Goal: Transaction & Acquisition: Purchase product/service

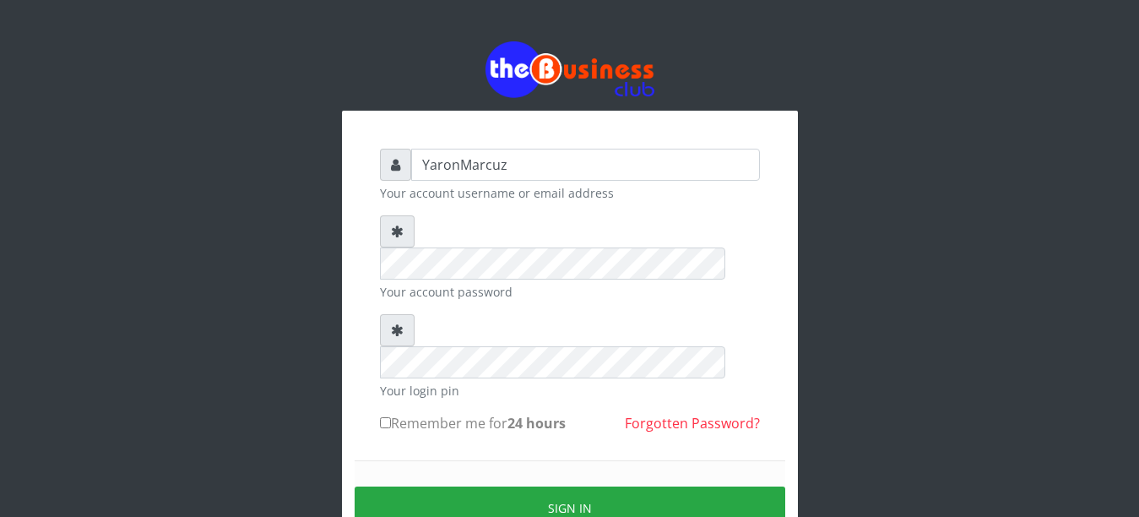
drag, startPoint x: 384, startPoint y: 358, endPoint x: 410, endPoint y: 366, distance: 26.4
click at [385, 417] on input "Remember me for 24 hours" at bounding box center [385, 422] width 11 height 11
checkbox input "true"
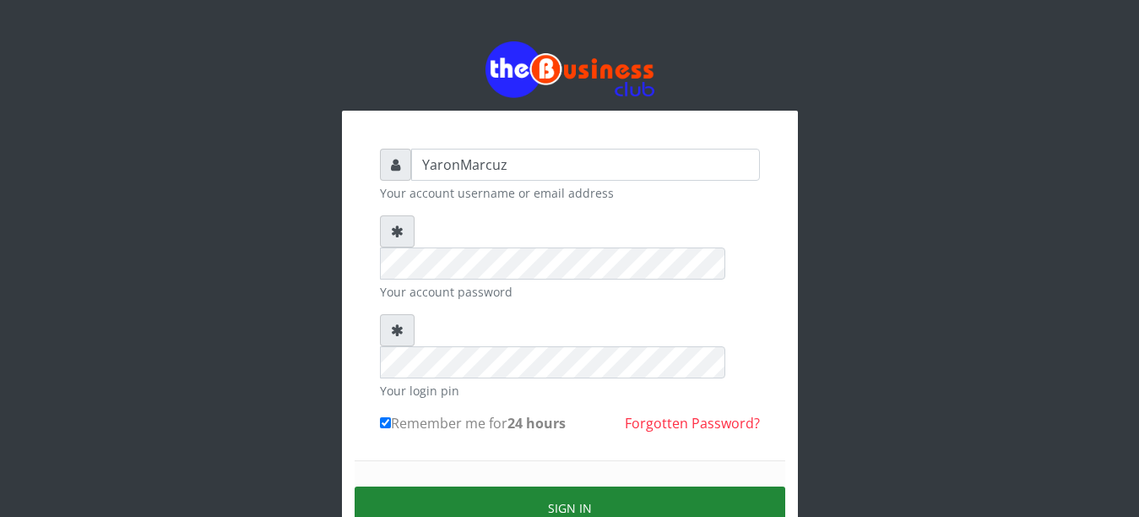
click at [514, 486] on button "Sign in" at bounding box center [570, 507] width 431 height 43
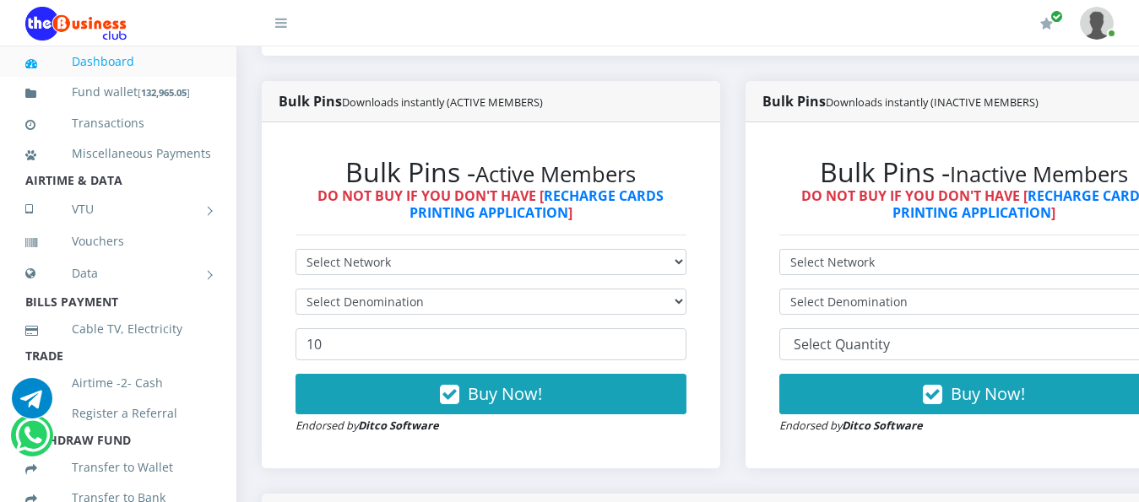
scroll to position [422, 0]
select select "MTN"
click at [296, 249] on select "Select Network MTN Globacom 9Mobile Airtel" at bounding box center [491, 262] width 391 height 26
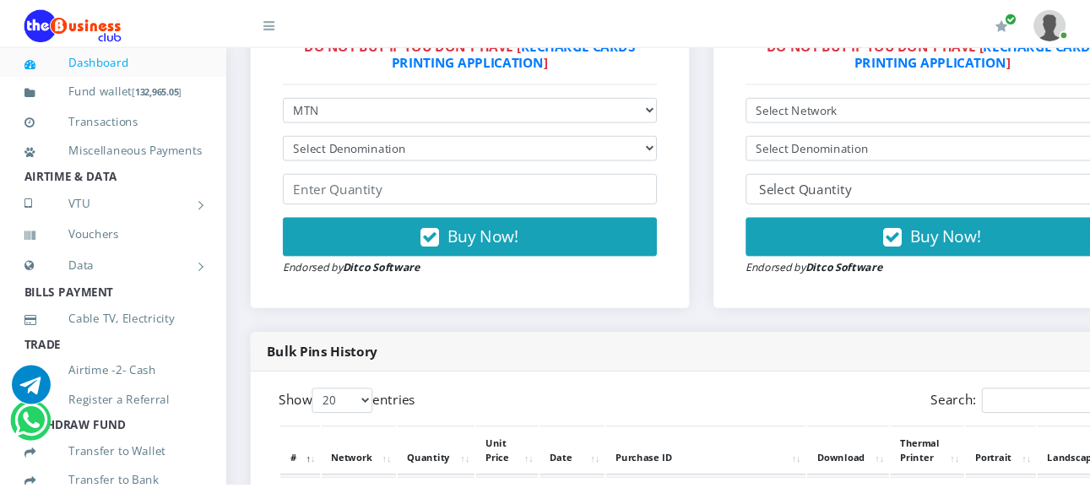
scroll to position [591, 0]
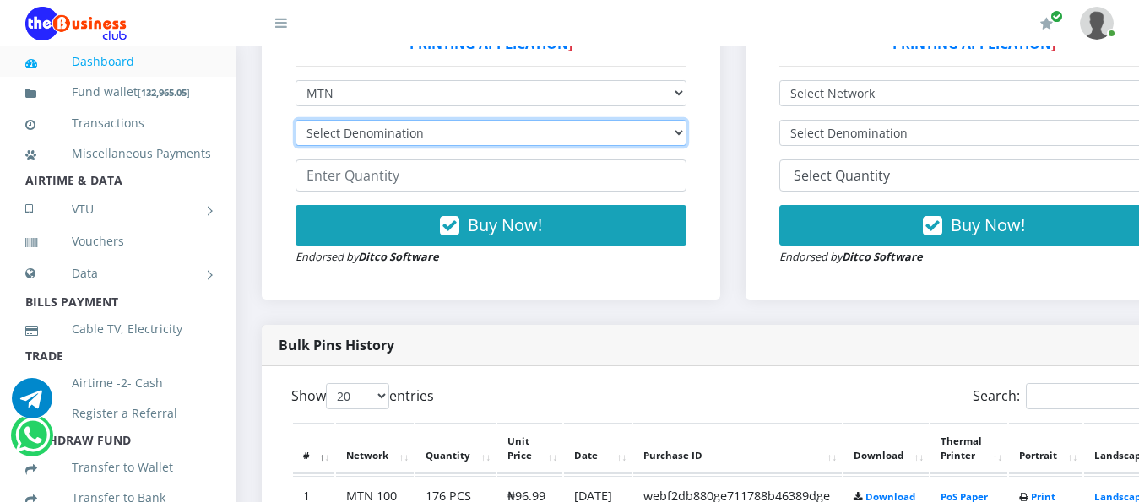
click at [419, 120] on select "Select Denomination MTN NGN100 - ₦96.99 MTN NGN200 - ₦193.98 MTN NGN400 - ₦387.…" at bounding box center [491, 133] width 391 height 26
select select "484.95-500"
click at [296, 120] on select "Select Denomination MTN NGN100 - ₦96.99 MTN NGN200 - ₦193.98 MTN NGN400 - ₦387.…" at bounding box center [491, 133] width 391 height 26
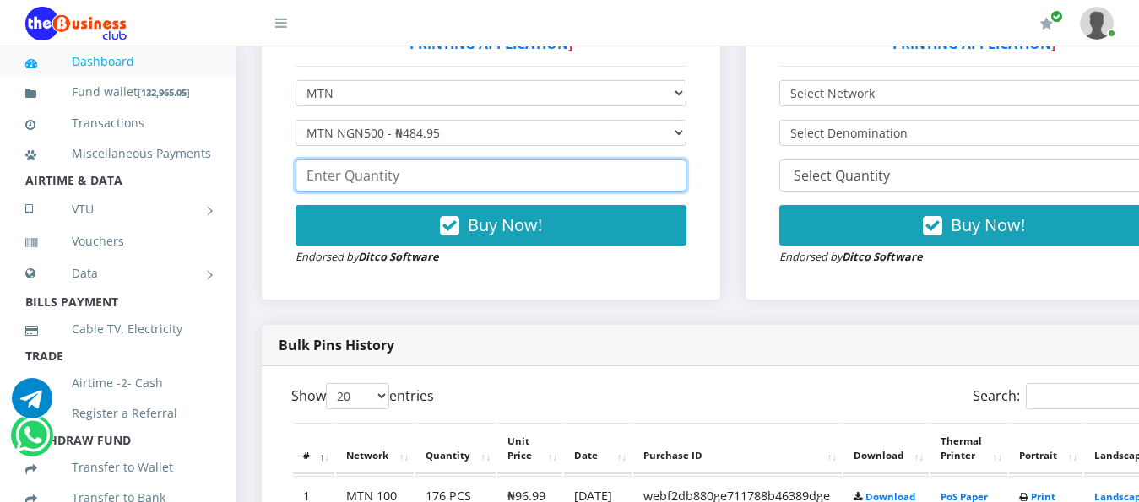
click at [390, 162] on input "number" at bounding box center [491, 176] width 391 height 32
click at [681, 160] on input "35" at bounding box center [491, 176] width 391 height 32
click at [681, 160] on input "36" at bounding box center [491, 176] width 391 height 32
click at [681, 160] on input "37" at bounding box center [491, 176] width 391 height 32
click at [681, 160] on input "38" at bounding box center [491, 176] width 391 height 32
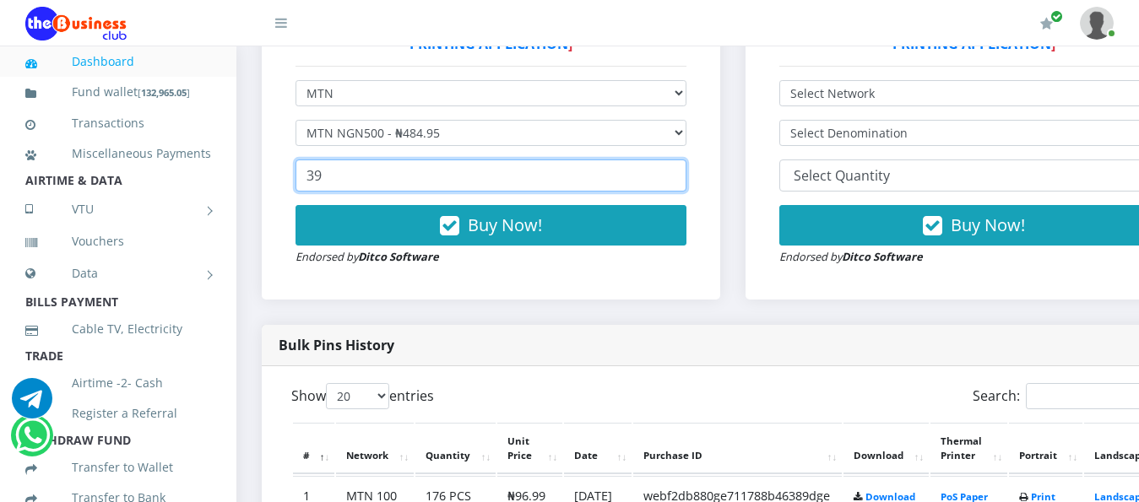
click at [681, 160] on input "39" at bounding box center [491, 176] width 391 height 32
click at [681, 160] on input "40" at bounding box center [491, 176] width 391 height 32
click at [681, 160] on input "41" at bounding box center [491, 176] width 391 height 32
click at [681, 160] on input "42" at bounding box center [491, 176] width 391 height 32
click at [681, 160] on input "43" at bounding box center [491, 176] width 391 height 32
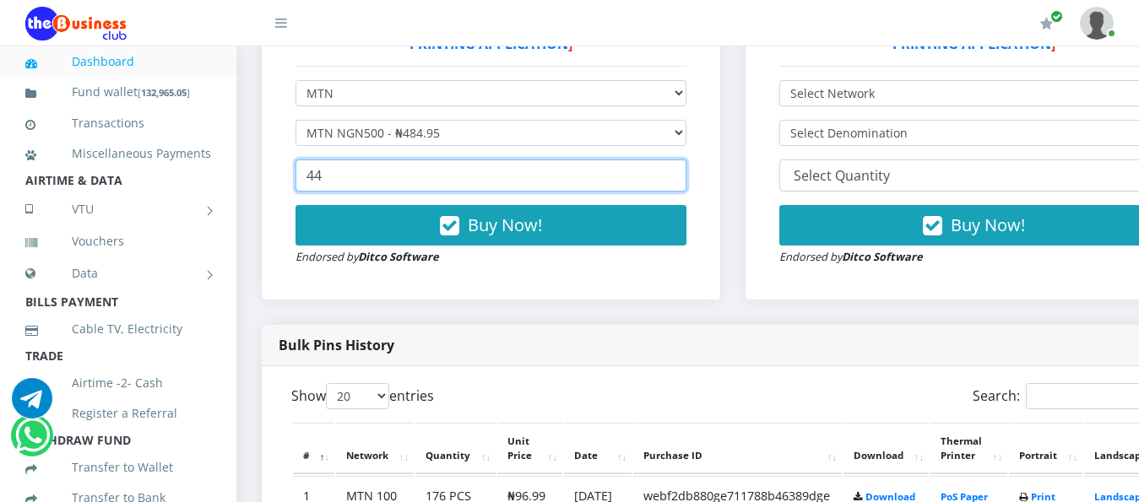
click at [681, 160] on input "44" at bounding box center [491, 176] width 391 height 32
click at [681, 160] on input "86" at bounding box center [491, 176] width 391 height 32
click at [681, 160] on input "87" at bounding box center [491, 176] width 391 height 32
click at [681, 160] on input "88" at bounding box center [491, 176] width 391 height 32
click at [681, 160] on input "89" at bounding box center [491, 176] width 391 height 32
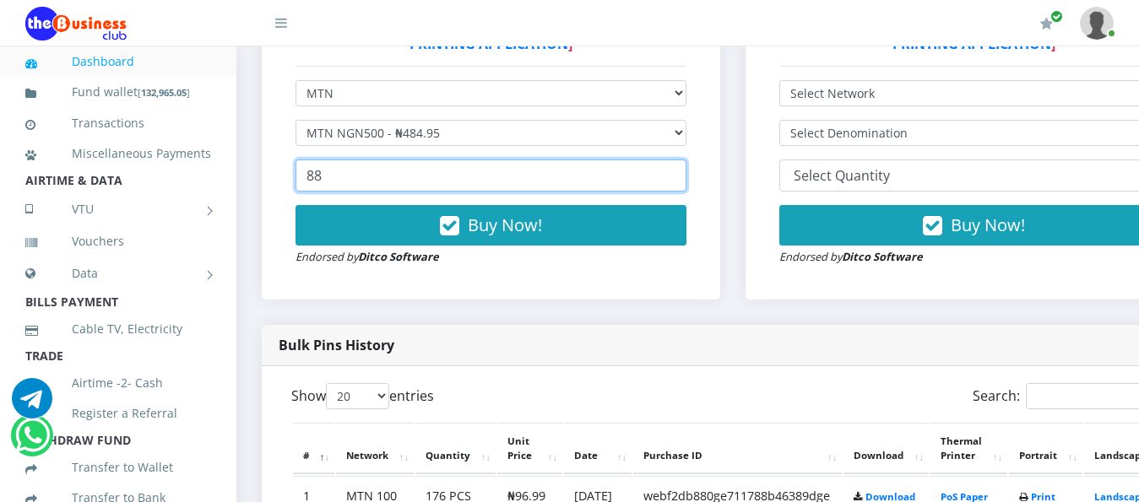
type input "88"
click at [682, 166] on input "88" at bounding box center [491, 176] width 391 height 32
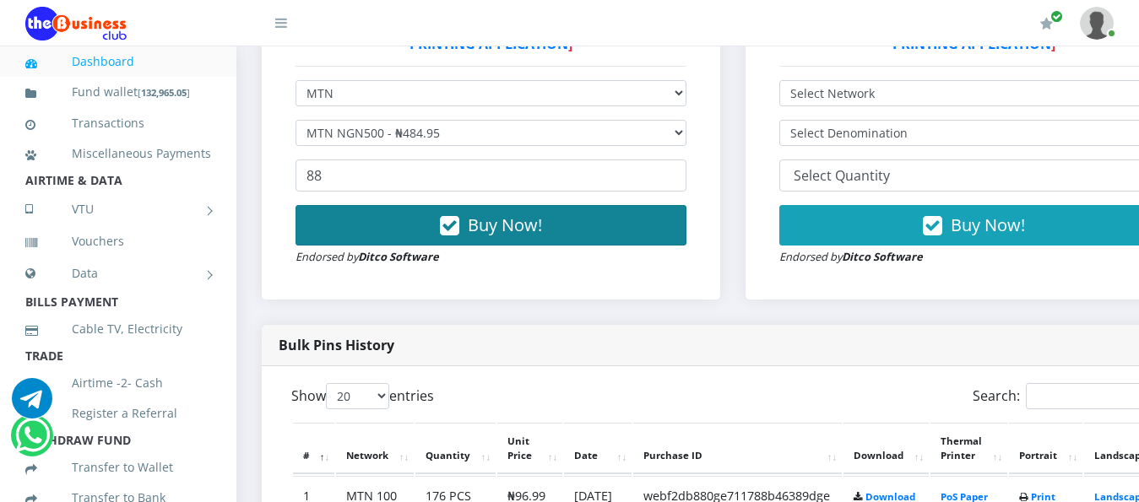
click at [458, 218] on icon "button" at bounding box center [449, 226] width 19 height 17
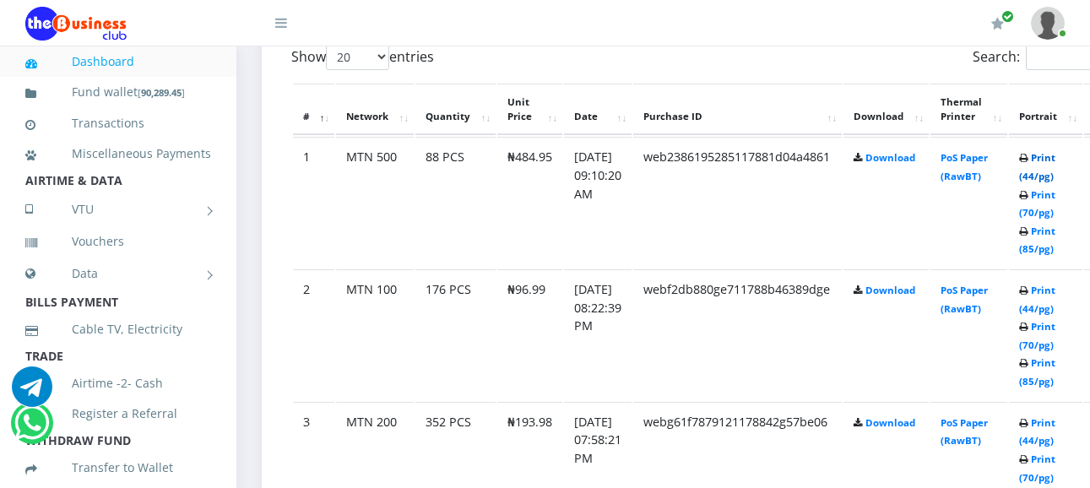
click at [1056, 151] on link "Print (44/pg)" at bounding box center [1037, 166] width 36 height 31
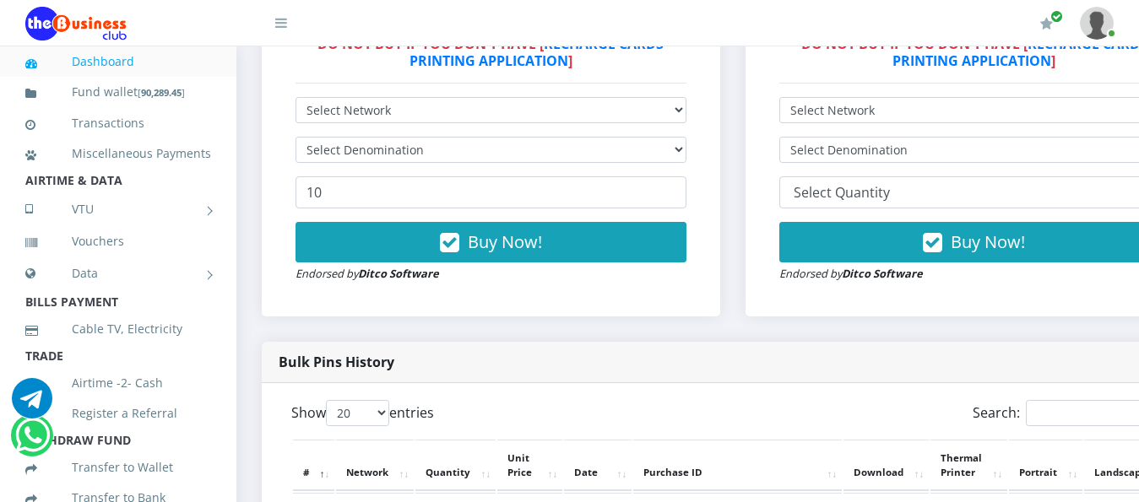
scroll to position [323, 0]
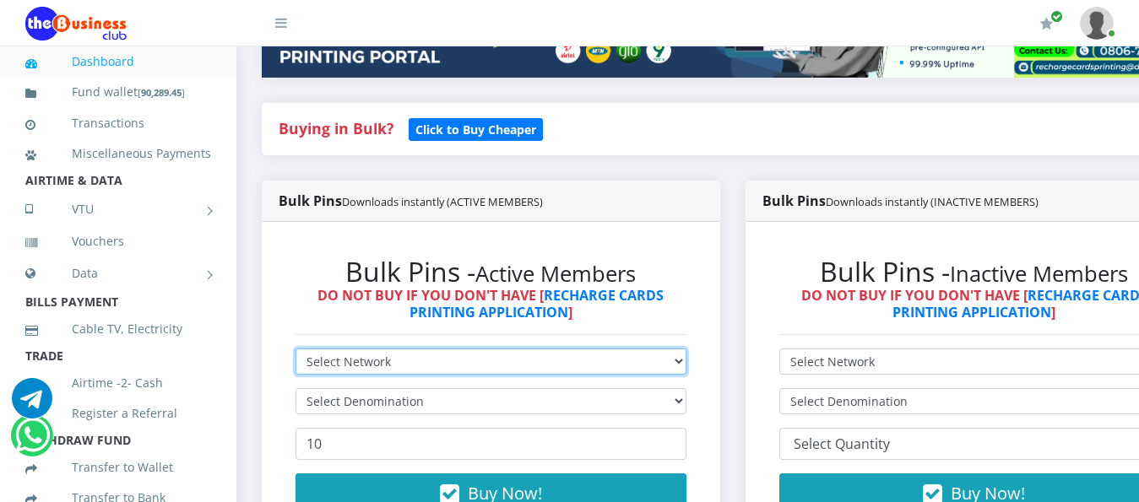
click at [404, 350] on select "Select Network MTN Globacom 9Mobile Airtel" at bounding box center [491, 362] width 391 height 26
select select "Glo"
click at [296, 349] on select "Select Network MTN Globacom 9Mobile Airtel" at bounding box center [491, 362] width 391 height 26
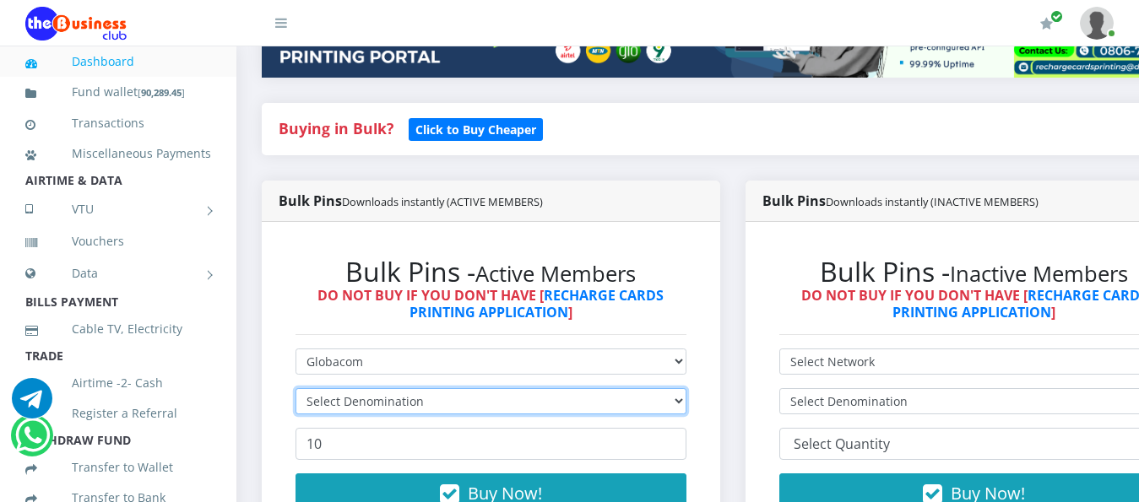
click at [409, 388] on select "Select Denomination" at bounding box center [491, 401] width 391 height 26
select select "193.1-200"
click at [296, 388] on select "Select Denomination Glo NGN100 - ₦96.55 Glo NGN200 - ₦193.10 Glo NGN500 - ₦482.…" at bounding box center [491, 401] width 391 height 26
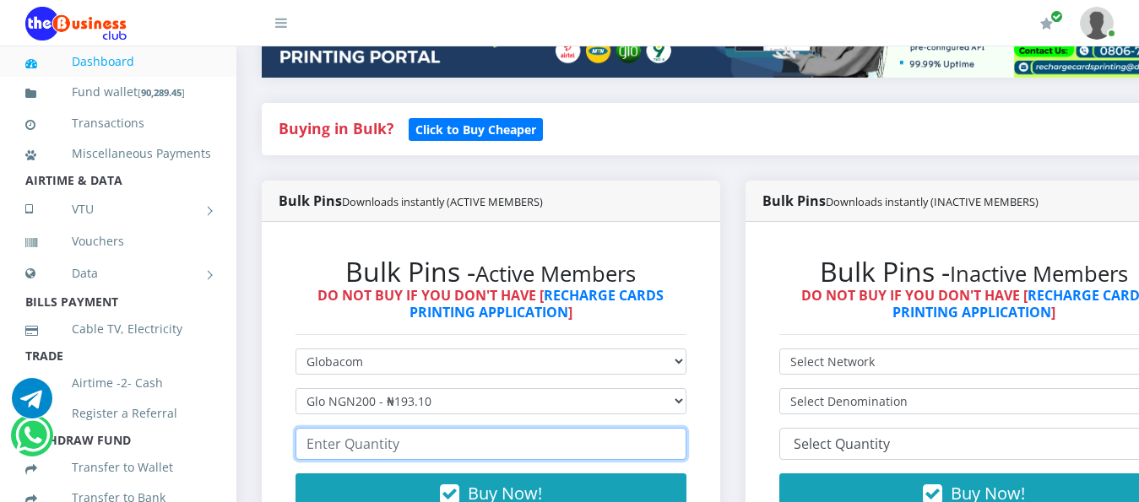
click at [382, 440] on input "number" at bounding box center [491, 444] width 391 height 32
click at [681, 428] on input "40" at bounding box center [491, 444] width 391 height 32
click at [681, 428] on input "41" at bounding box center [491, 444] width 391 height 32
click at [681, 428] on input "42" at bounding box center [491, 444] width 391 height 32
click at [681, 428] on input "43" at bounding box center [491, 444] width 391 height 32
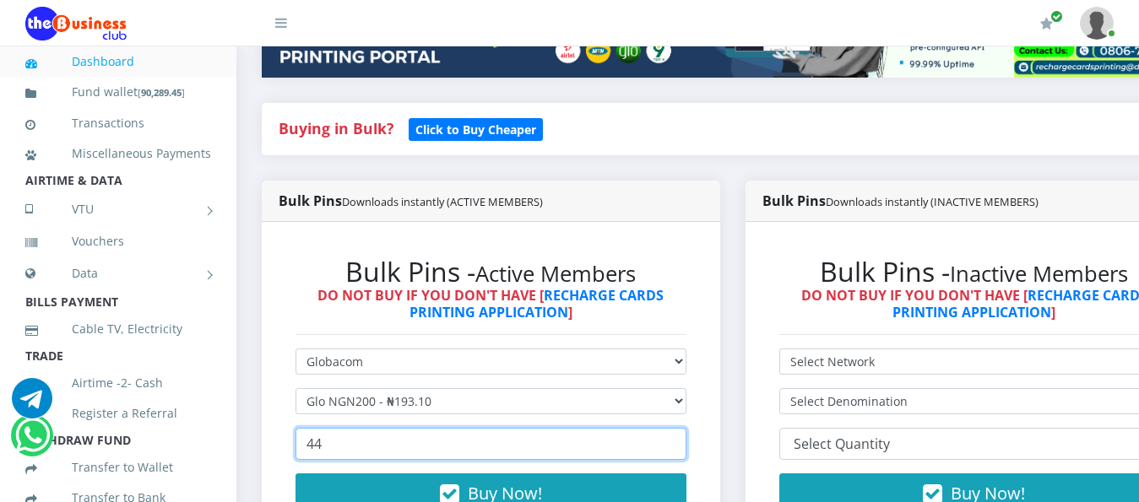
type input "44"
click at [681, 428] on input "44" at bounding box center [491, 444] width 391 height 32
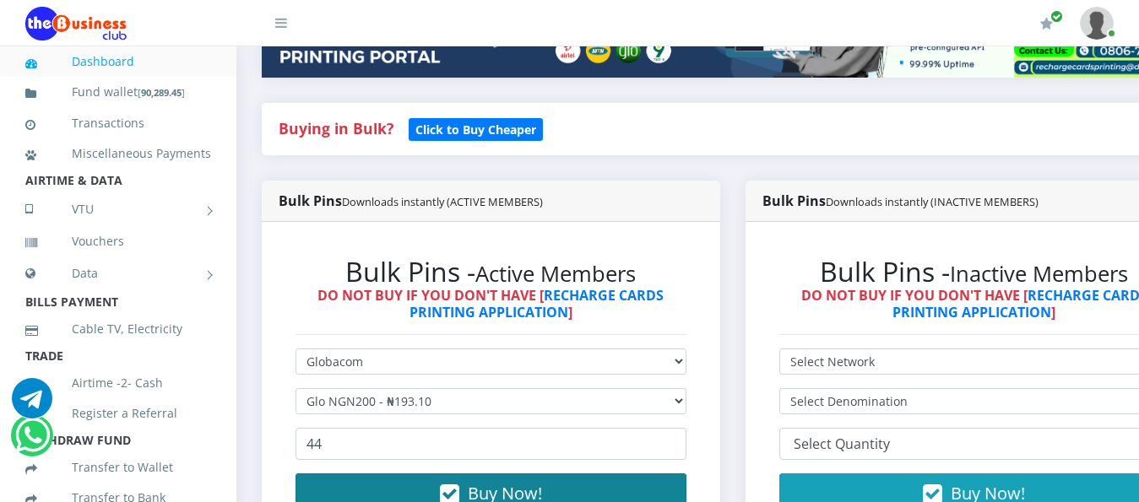
click at [453, 486] on icon "button" at bounding box center [449, 494] width 19 height 17
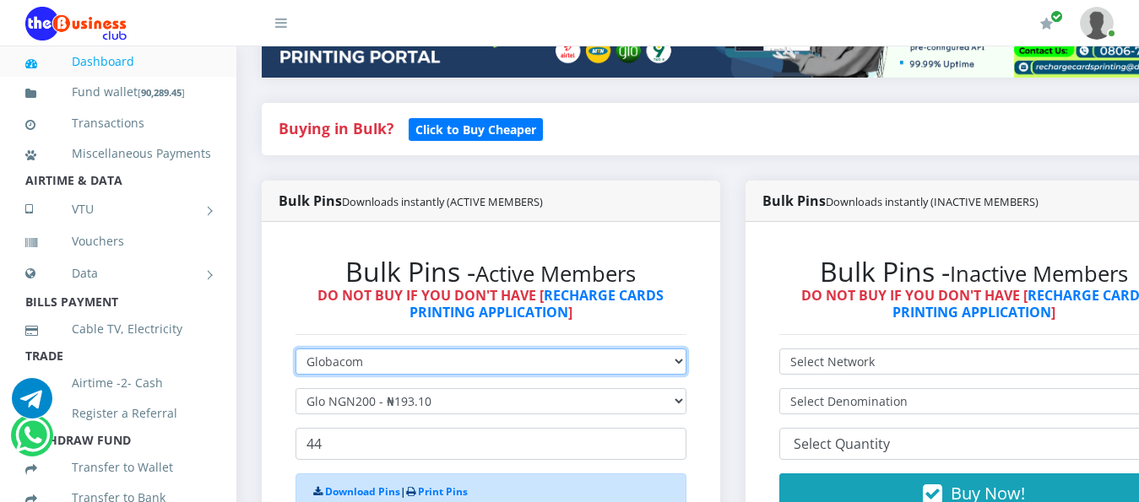
click at [448, 356] on select "Select Network MTN Globacom 9Mobile Airtel" at bounding box center [491, 362] width 391 height 26
select select "Airtel"
click at [296, 349] on select "Select Network MTN Globacom 9Mobile Airtel" at bounding box center [491, 362] width 391 height 26
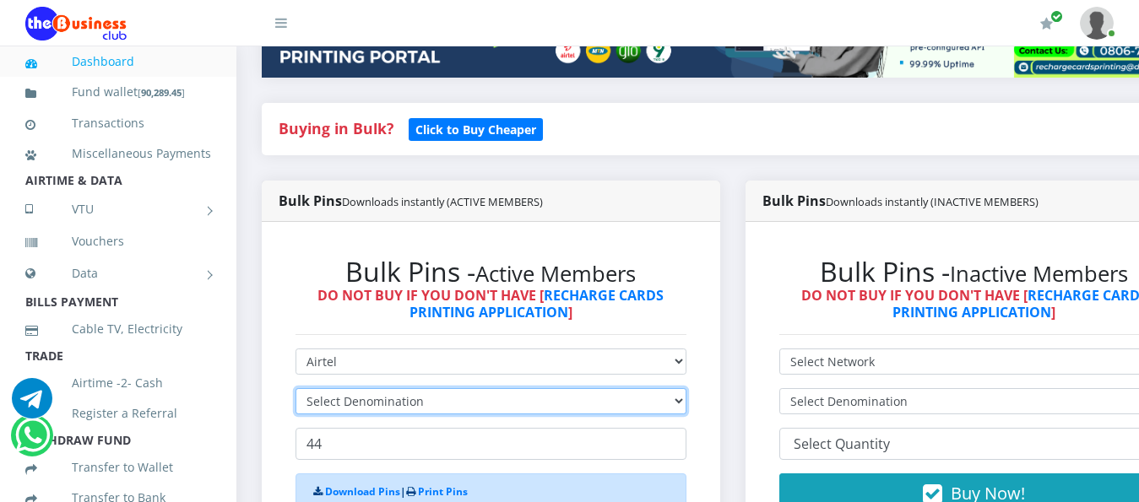
click at [402, 388] on select "Select Denomination" at bounding box center [491, 401] width 391 height 26
select select "96.38-100"
click at [296, 388] on select "Select Denomination Airtel NGN100 - ₦96.38 Airtel NGN200 - ₦192.76 Airtel NGN50…" at bounding box center [491, 401] width 391 height 26
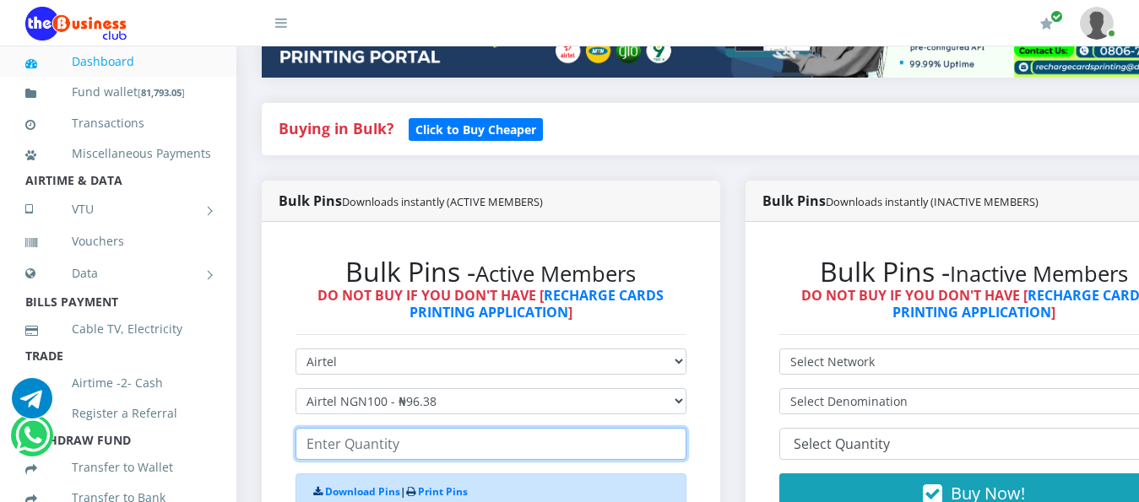
click at [383, 430] on input "number" at bounding box center [491, 444] width 391 height 32
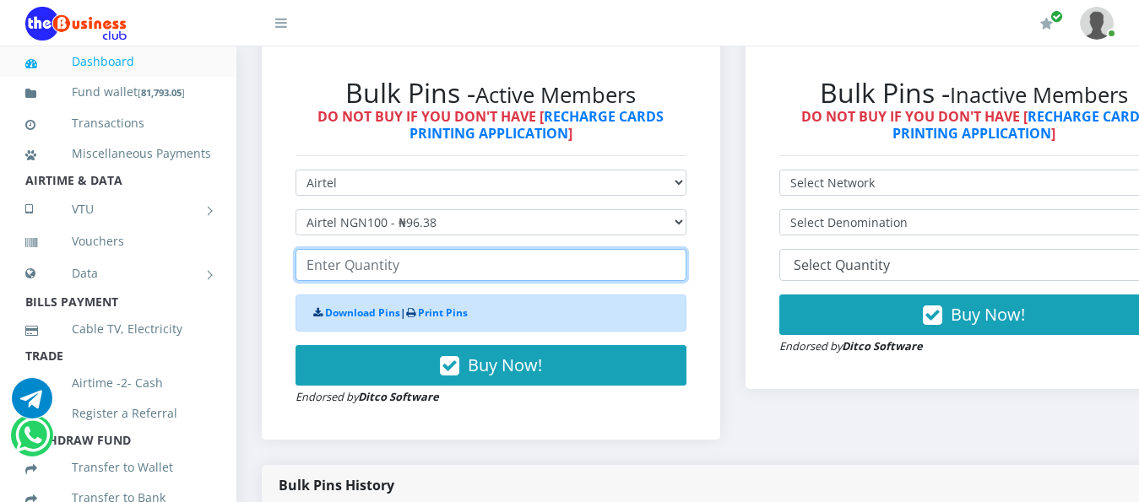
scroll to position [588, 0]
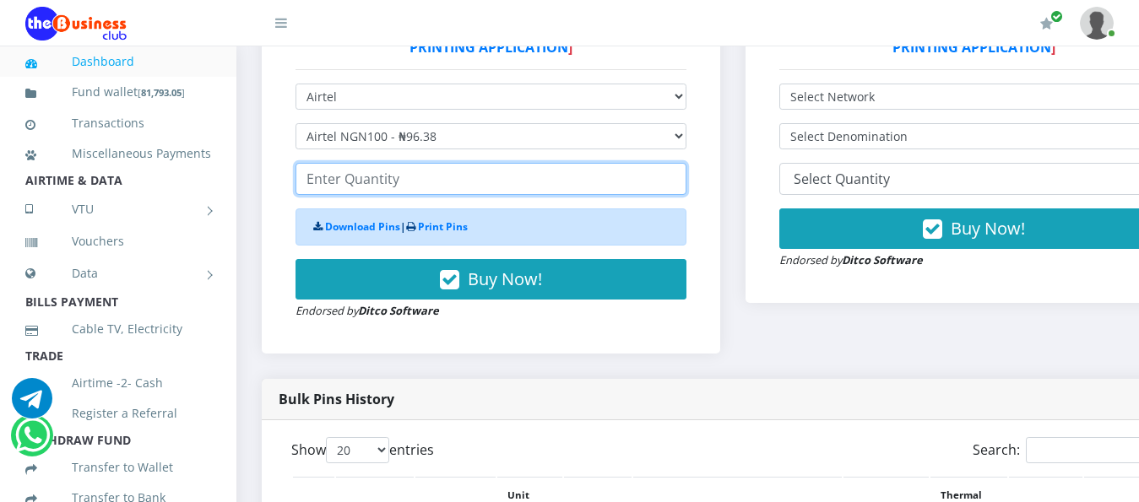
click at [349, 171] on input "number" at bounding box center [491, 179] width 391 height 32
click at [347, 166] on input "number" at bounding box center [491, 179] width 391 height 32
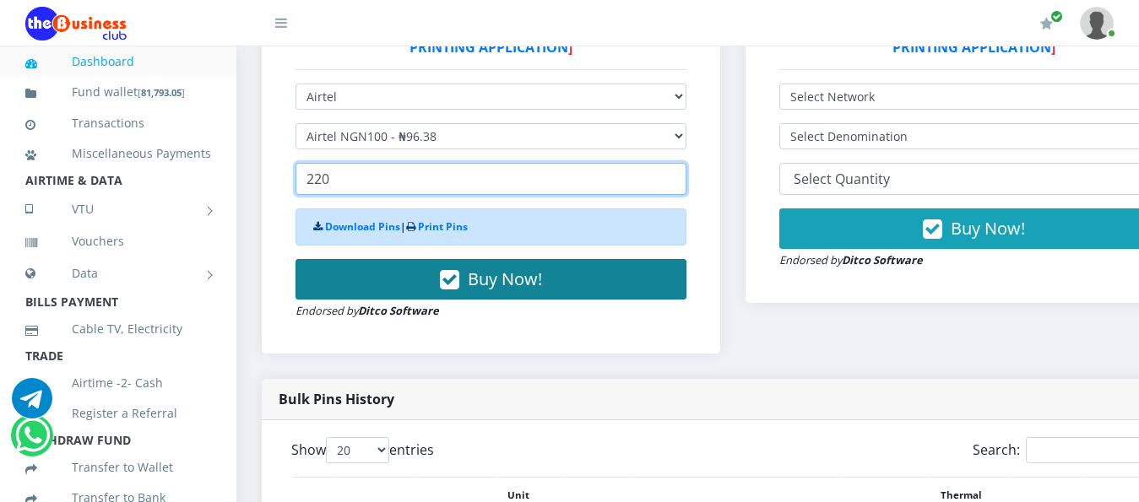
type input "220"
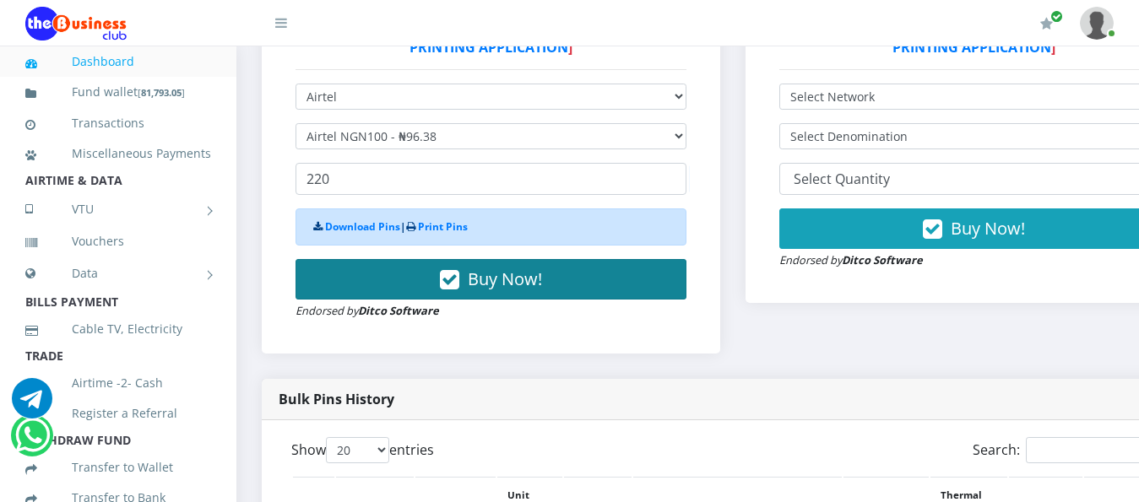
click at [407, 261] on button "Buy Now!" at bounding box center [491, 279] width 391 height 41
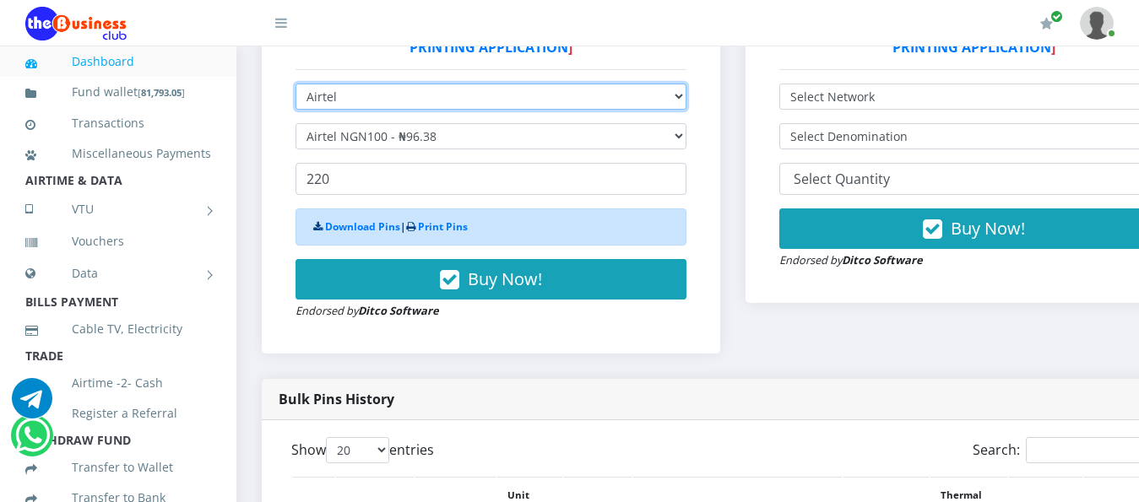
click at [385, 92] on select "Select Network MTN Globacom 9Mobile Airtel" at bounding box center [491, 97] width 391 height 26
select select "MTN"
click at [296, 84] on select "Select Network MTN Globacom 9Mobile Airtel" at bounding box center [491, 97] width 391 height 26
click at [380, 86] on select "Select Network MTN Globacom 9Mobile Airtel" at bounding box center [491, 97] width 391 height 26
select select "Airtel"
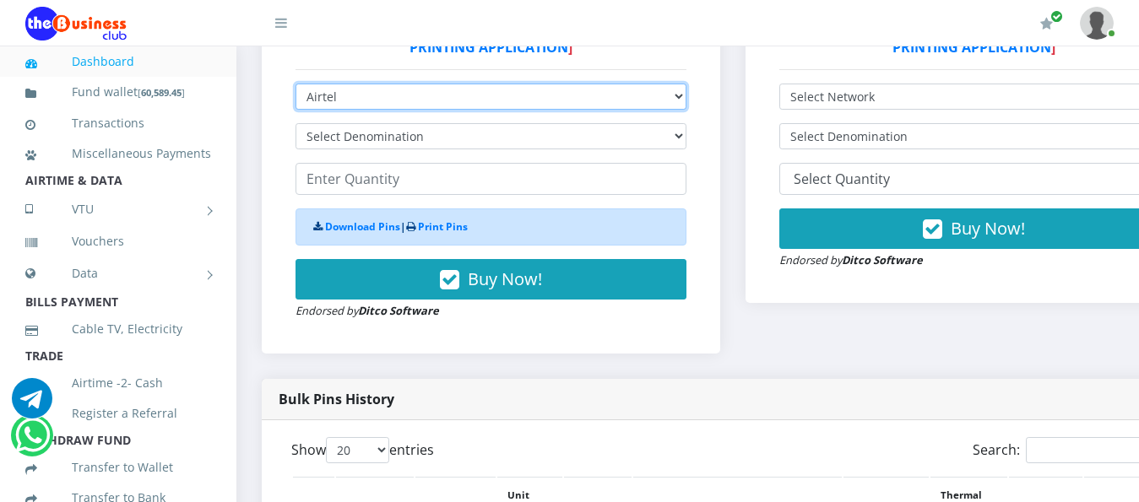
click at [296, 84] on select "Select Network MTN Globacom 9Mobile Airtel" at bounding box center [491, 97] width 391 height 26
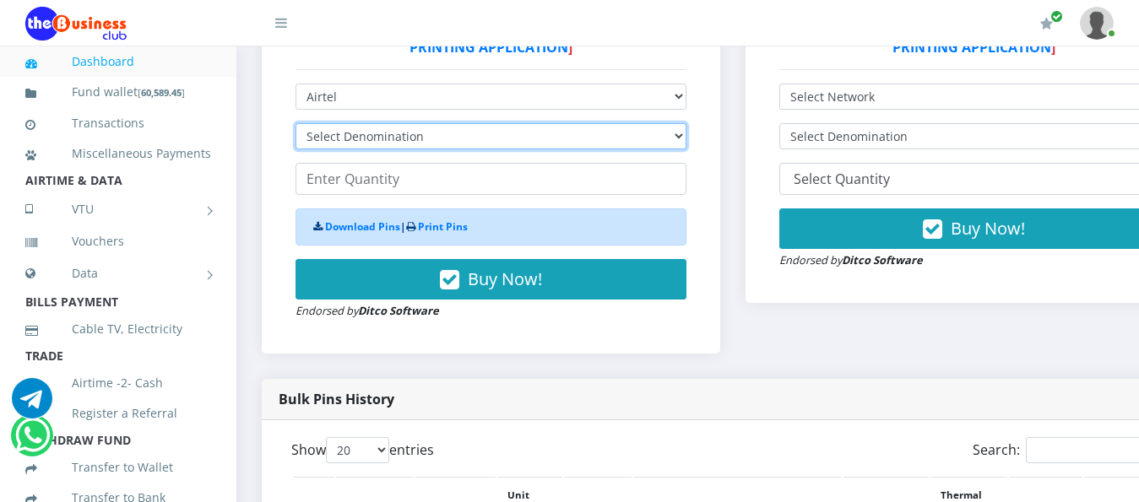
click at [407, 123] on select "Select Denomination" at bounding box center [491, 136] width 391 height 26
click at [406, 123] on select "Select Denomination" at bounding box center [491, 136] width 391 height 26
click at [406, 123] on select "Select Denomination Airtel NGN100 - ₦96.38 Airtel NGN200 - ₦192.76 Airtel NGN50…" at bounding box center [491, 136] width 391 height 26
select select "192.76-200"
click at [296, 123] on select "Select Denomination Airtel NGN100 - ₦96.38 Airtel NGN200 - ₦192.76 Airtel NGN50…" at bounding box center [491, 136] width 391 height 26
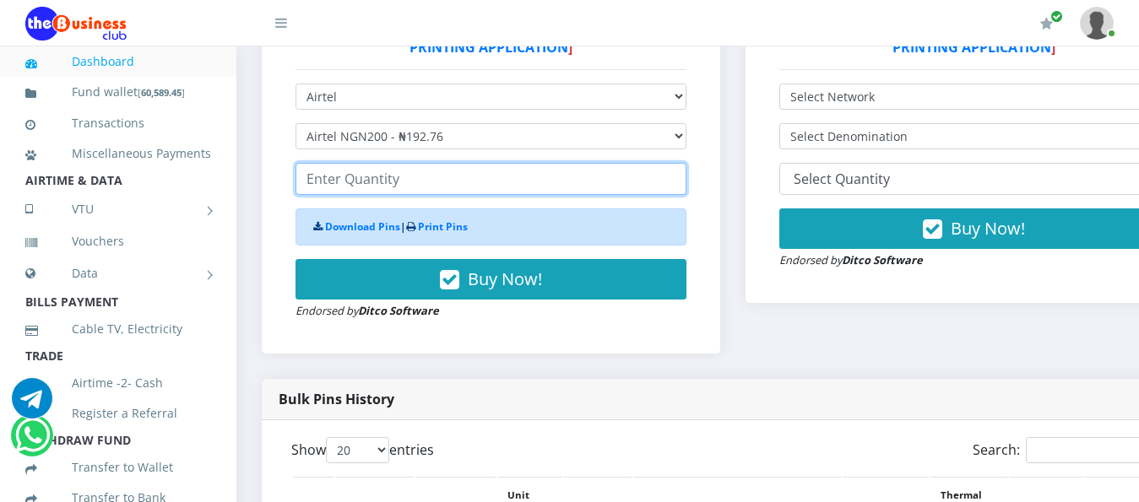
click at [341, 164] on input "number" at bounding box center [491, 179] width 391 height 32
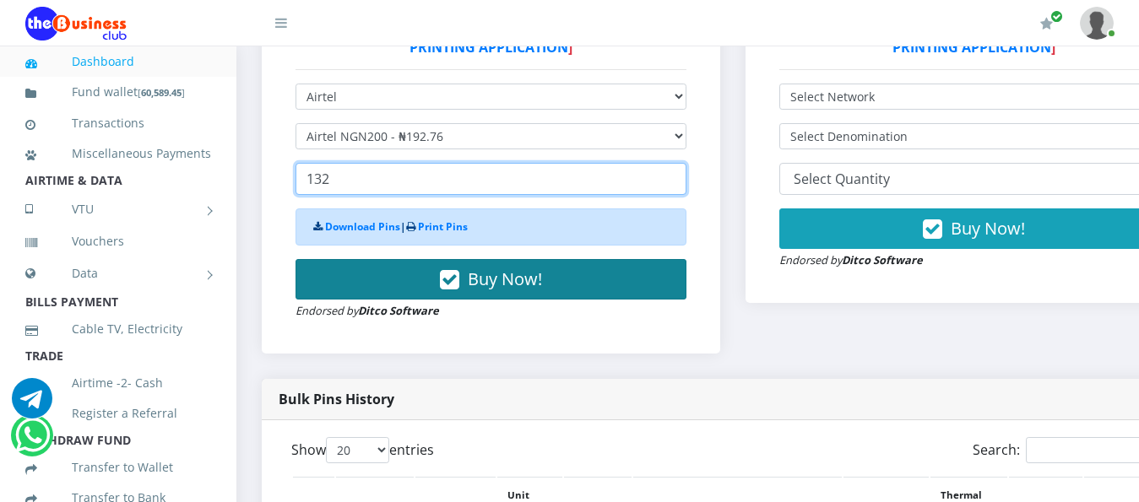
type input "132"
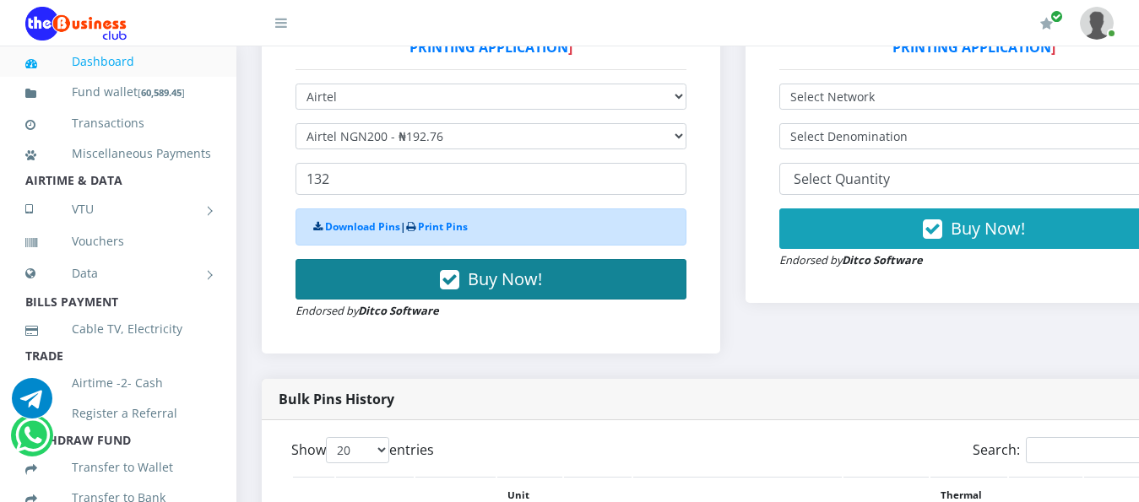
click at [372, 260] on button "Buy Now!" at bounding box center [491, 279] width 391 height 41
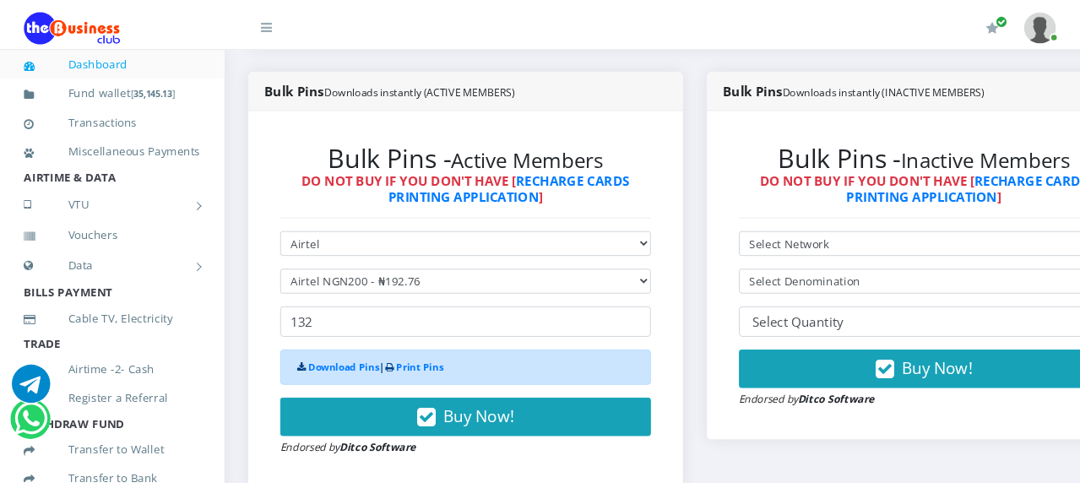
scroll to position [419, 0]
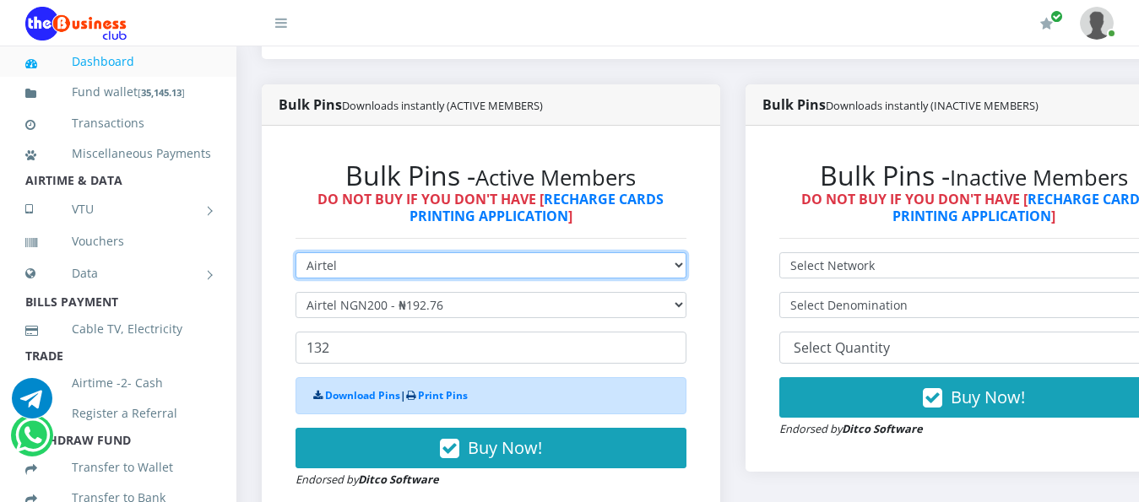
click at [383, 257] on select "Select Network MTN Globacom 9Mobile Airtel" at bounding box center [491, 265] width 391 height 26
select select "MTN"
click at [296, 252] on select "Select Network MTN Globacom 9Mobile Airtel" at bounding box center [491, 265] width 391 height 26
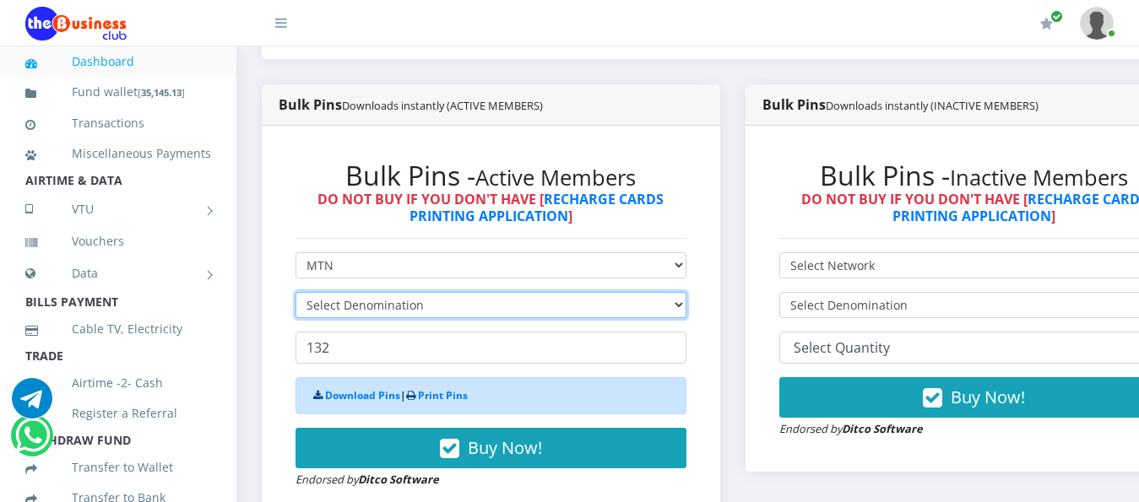
click at [442, 296] on select "Select Denomination" at bounding box center [491, 305] width 391 height 26
select select "193.98-200"
click at [296, 292] on select "Select Denomination MTN NGN100 - ₦96.99 MTN NGN200 - ₦193.98 MTN NGN400 - ₦387.…" at bounding box center [491, 305] width 391 height 26
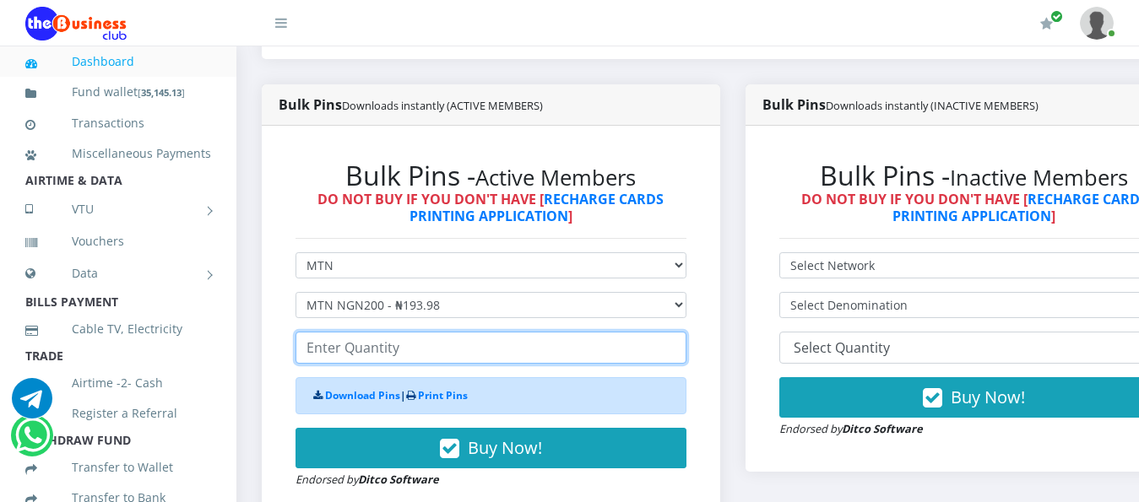
click at [352, 339] on input "number" at bounding box center [491, 348] width 391 height 32
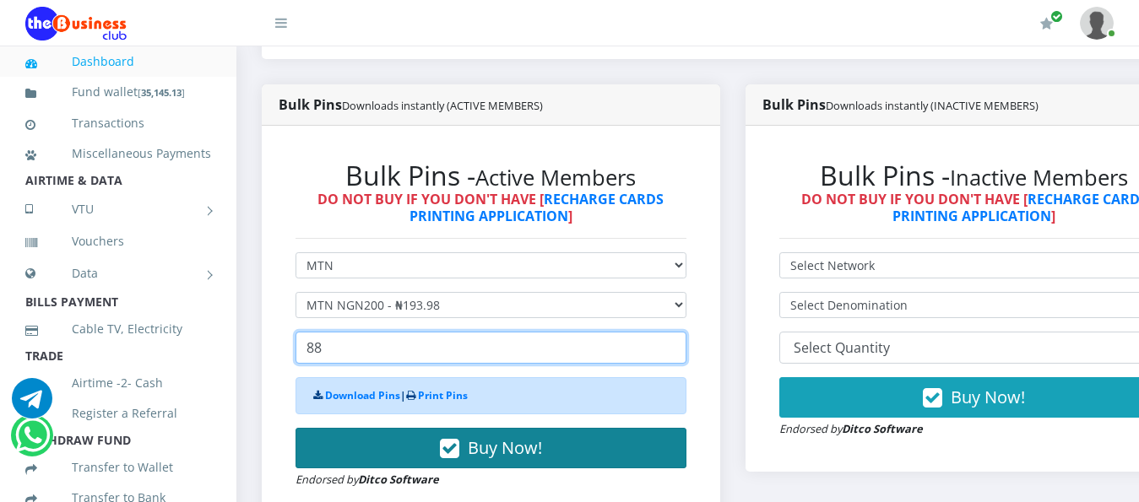
type input "88"
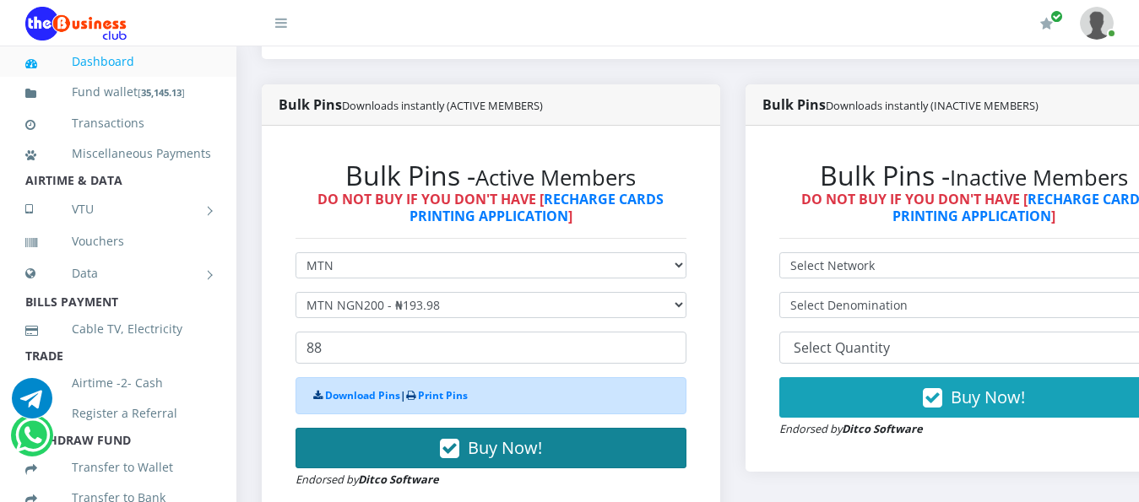
click at [390, 428] on button "Buy Now!" at bounding box center [491, 448] width 391 height 41
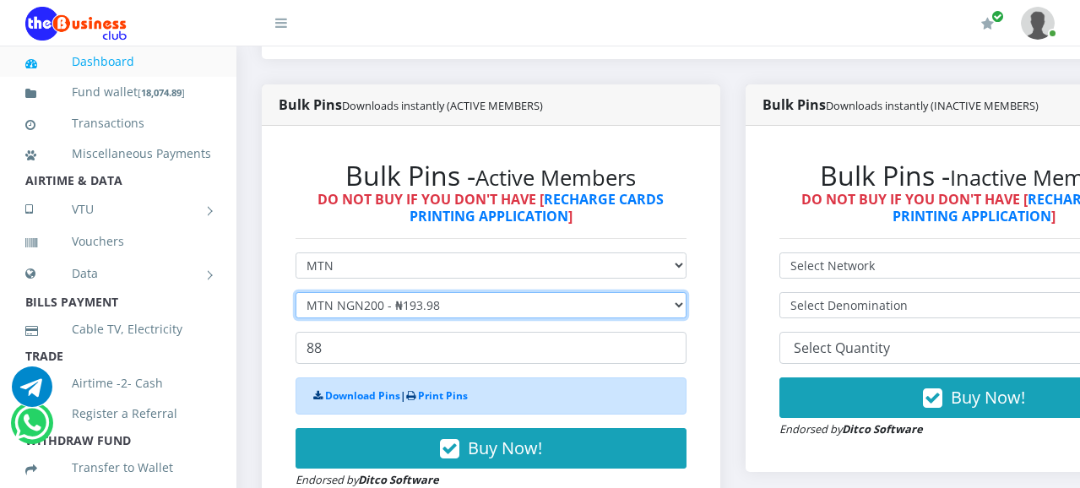
click at [420, 292] on select "Select Denomination MTN NGN100 - ₦96.99 MTN NGN200 - ₦193.98 MTN NGN400 - ₦387.…" at bounding box center [491, 305] width 391 height 26
select select "96.99-100"
click at [296, 292] on select "Select Denomination MTN NGN100 - ₦96.99 MTN NGN200 - ₦193.98 MTN NGN400 - ₦387.…" at bounding box center [491, 305] width 391 height 26
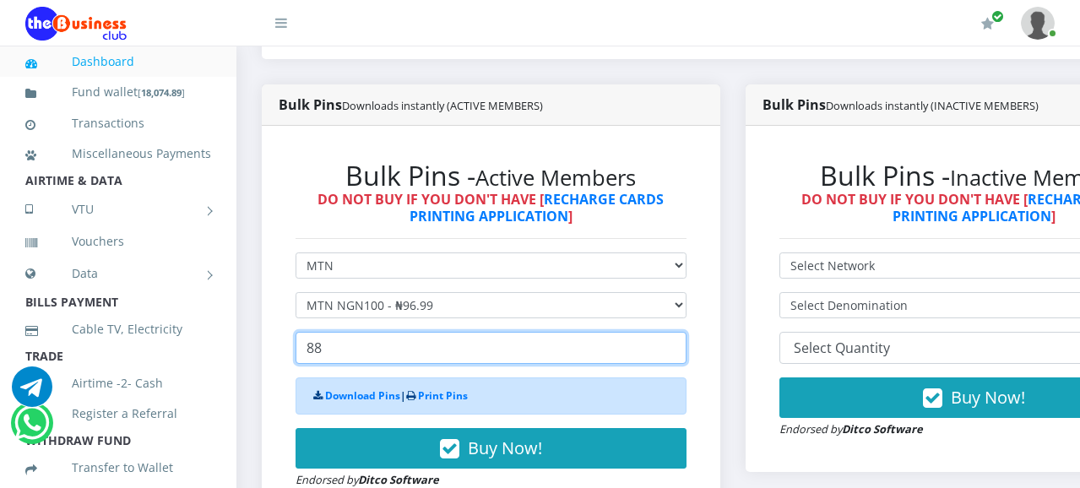
drag, startPoint x: 376, startPoint y: 338, endPoint x: 269, endPoint y: 363, distance: 109.4
click at [269, 363] on div "Bulk Pins - Active Members DO NOT BUY IF YOU DON'T HAVE [ RECHARGE CARDS PRINTI…" at bounding box center [491, 324] width 459 height 397
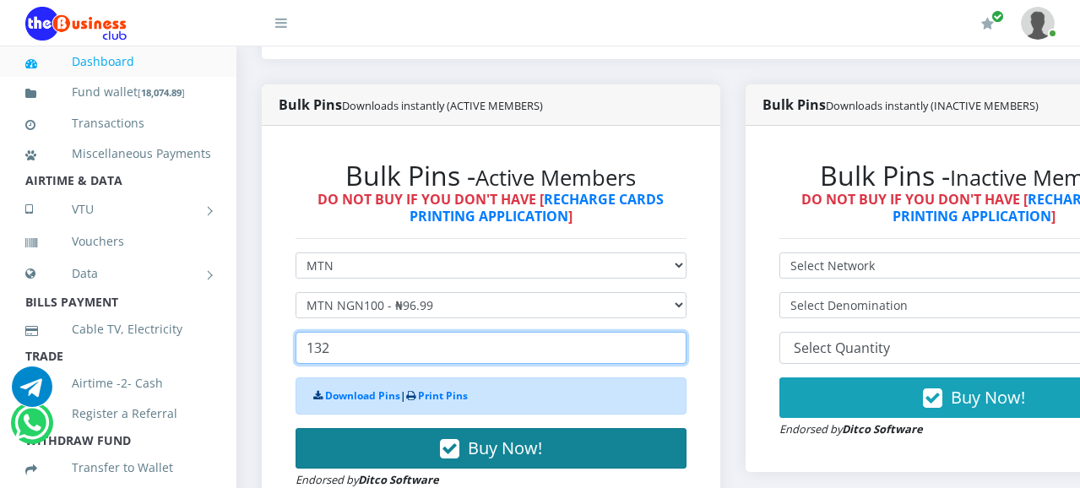
type input "132"
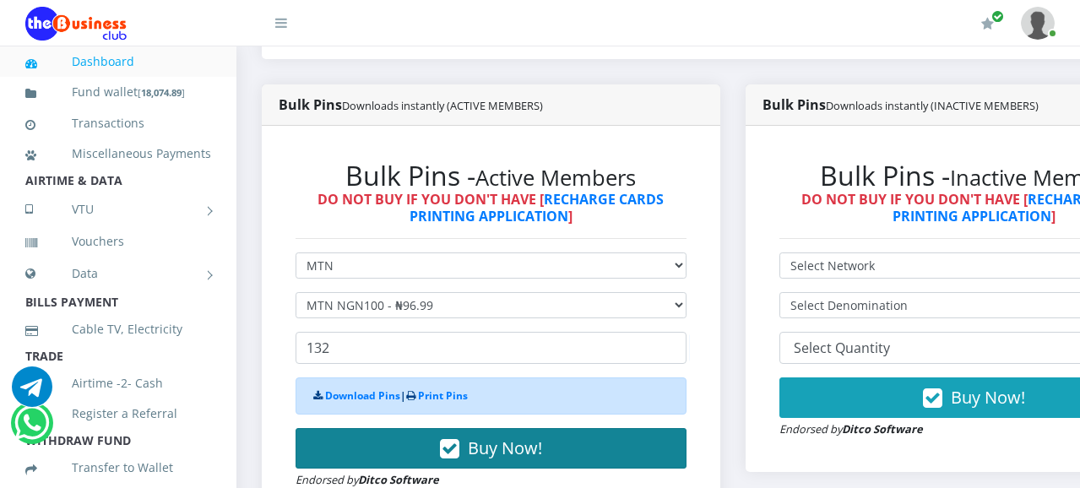
click at [421, 428] on button "Buy Now!" at bounding box center [491, 448] width 391 height 41
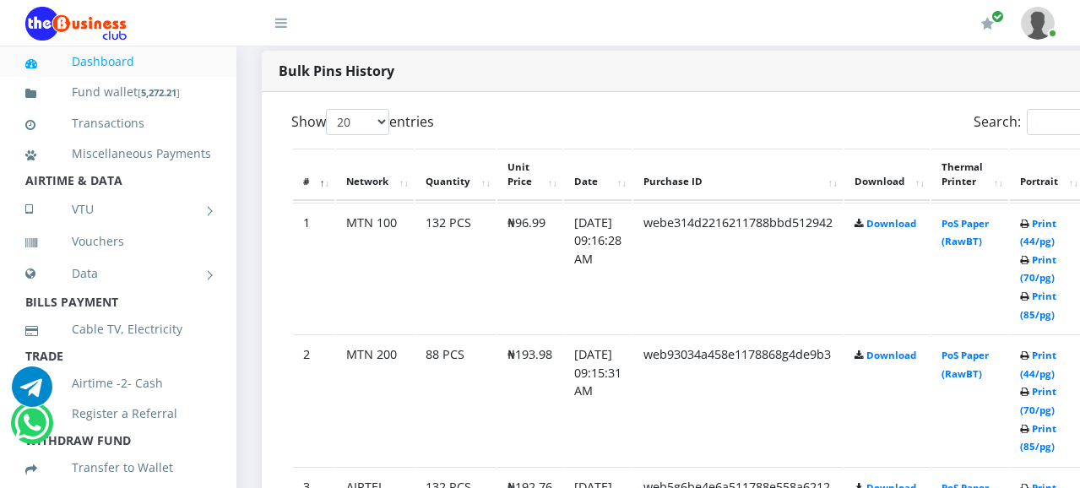
scroll to position [926, 0]
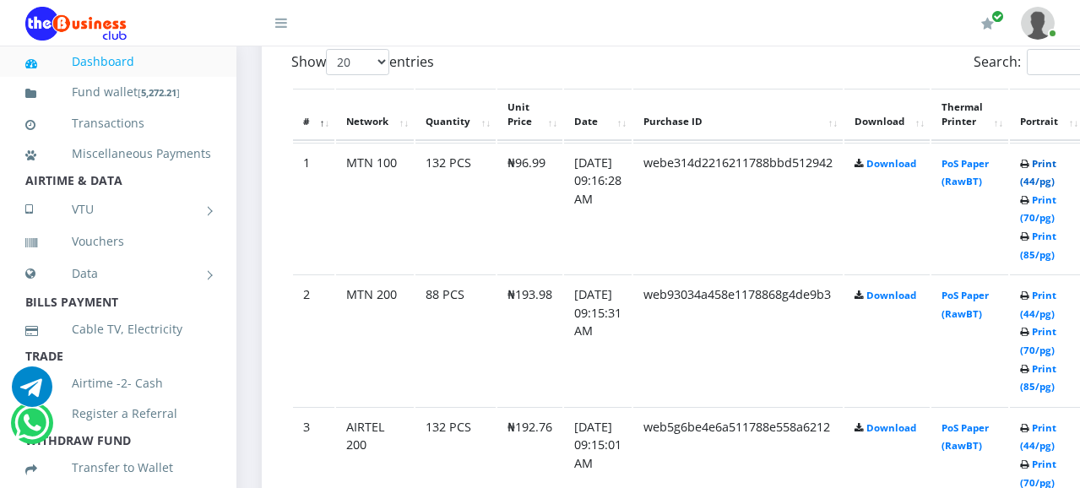
click at [1056, 157] on link "Print (44/pg)" at bounding box center [1038, 172] width 36 height 31
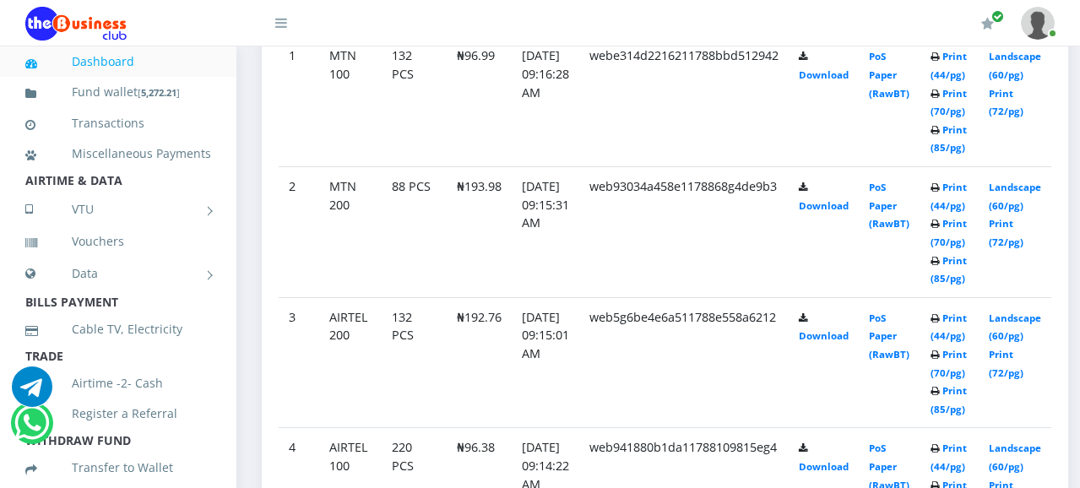
scroll to position [981, 0]
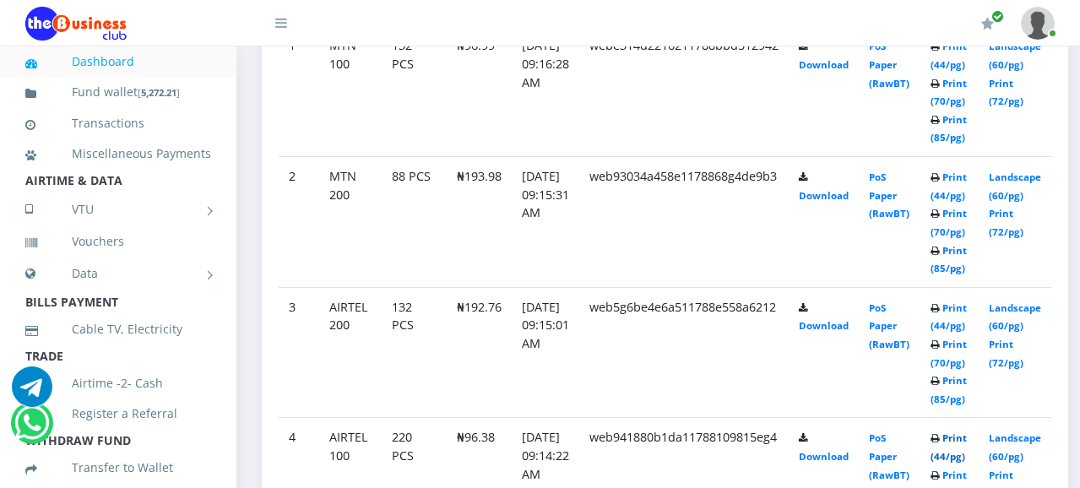
click at [967, 432] on link "Print (44/pg)" at bounding box center [949, 447] width 36 height 31
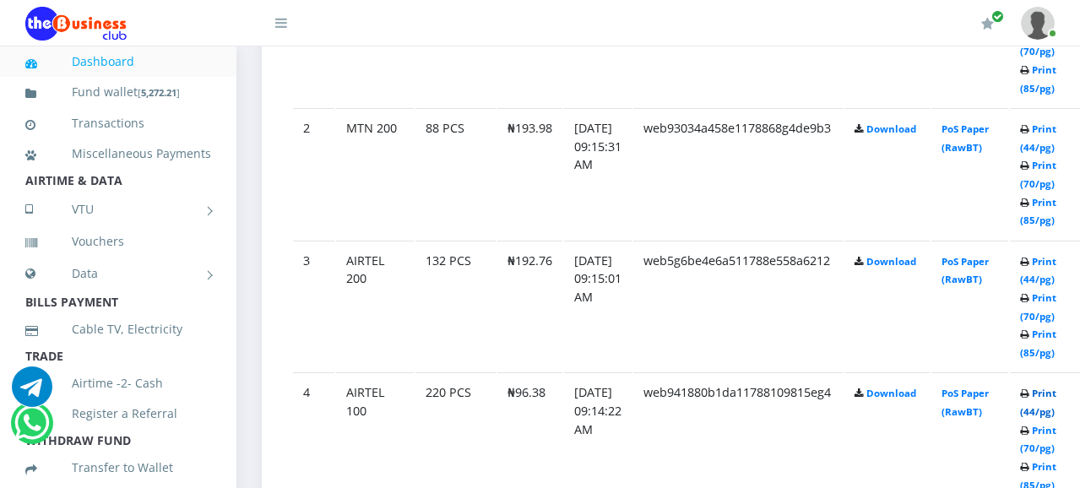
scroll to position [981, 0]
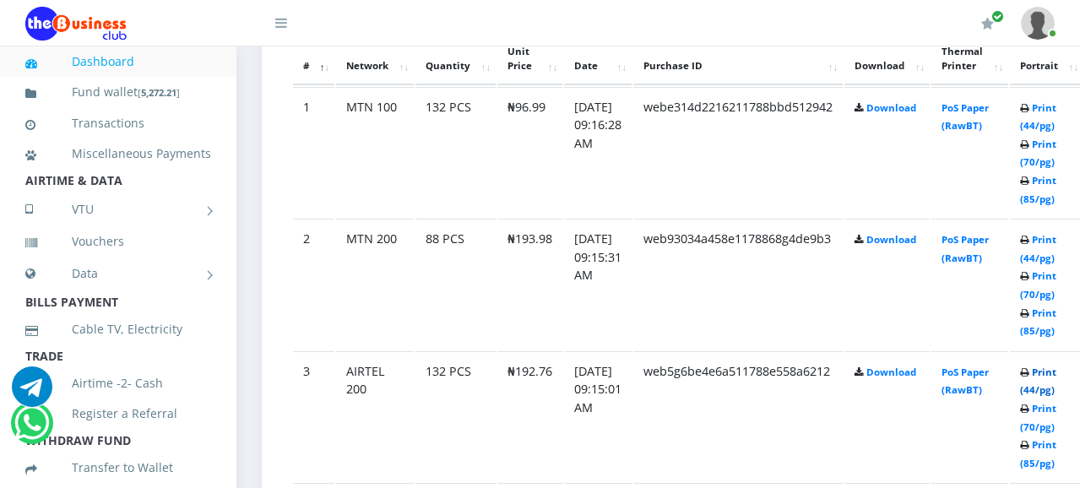
click at [1056, 374] on link "Print (44/pg)" at bounding box center [1038, 381] width 36 height 31
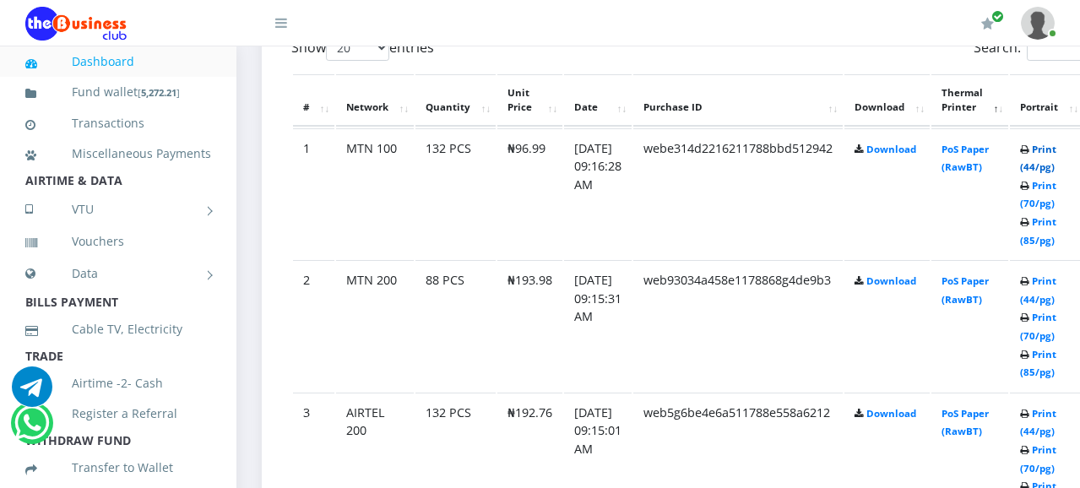
click at [1056, 143] on link "Print (44/pg)" at bounding box center [1038, 158] width 36 height 31
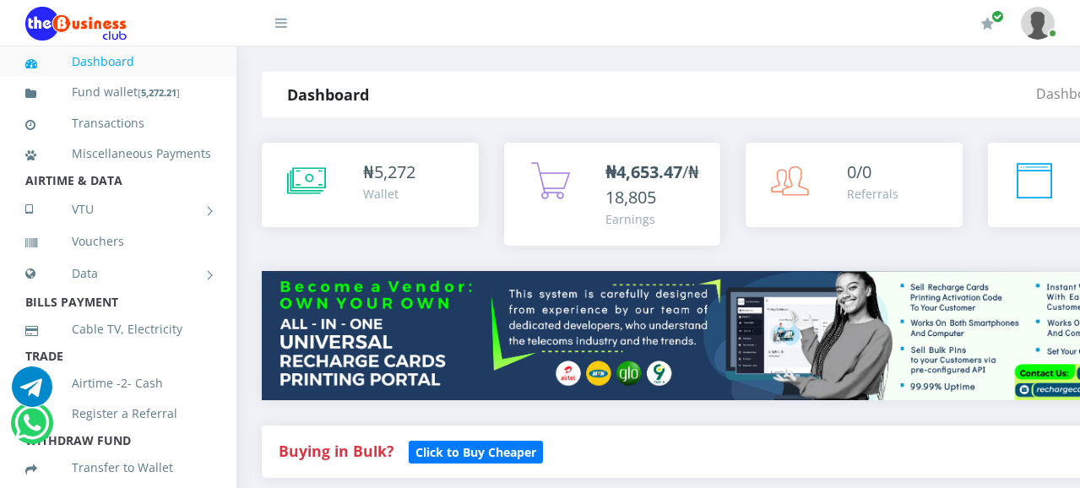
scroll to position [940, 0]
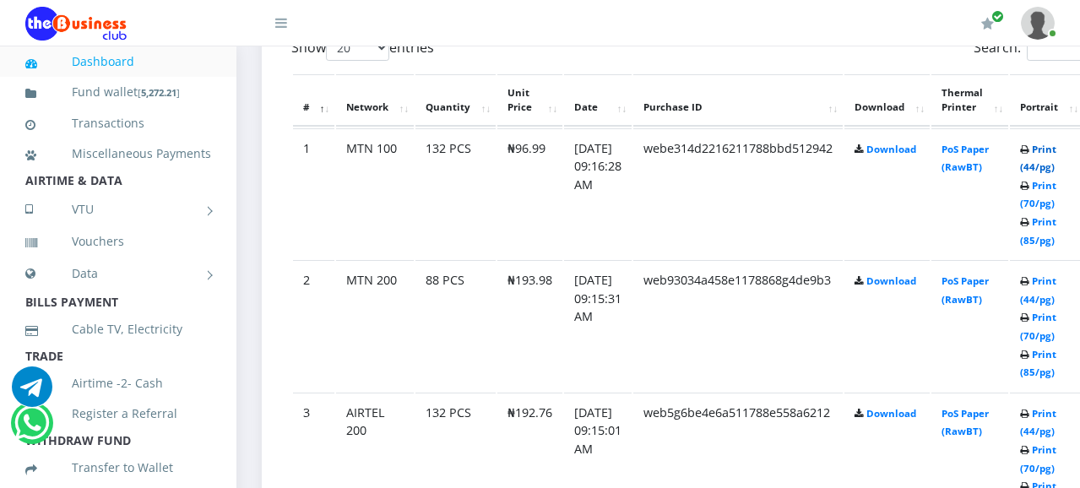
click at [1056, 143] on link "Print (44/pg)" at bounding box center [1038, 158] width 36 height 31
click at [1056, 274] on link "Print (44/pg)" at bounding box center [1038, 289] width 36 height 31
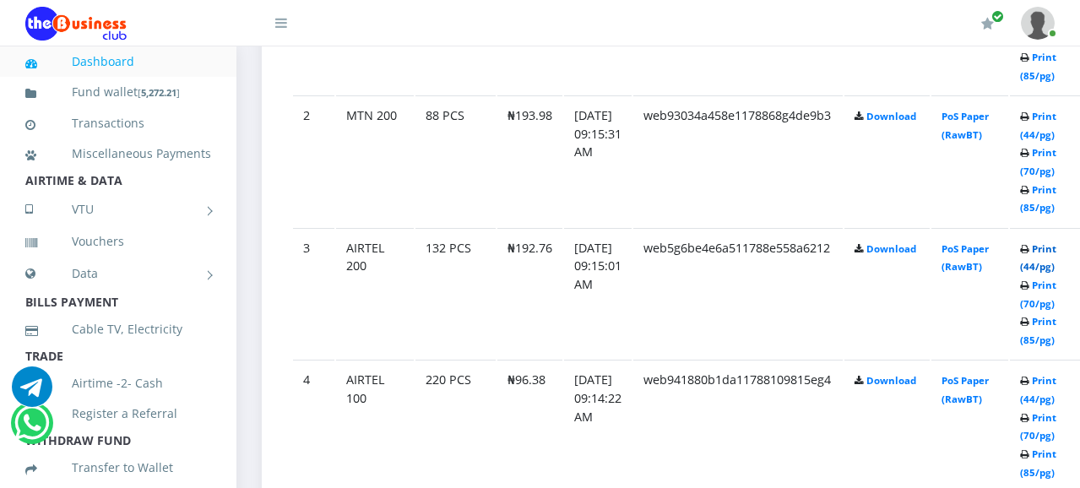
click at [1056, 242] on link "Print (44/pg)" at bounding box center [1038, 257] width 36 height 31
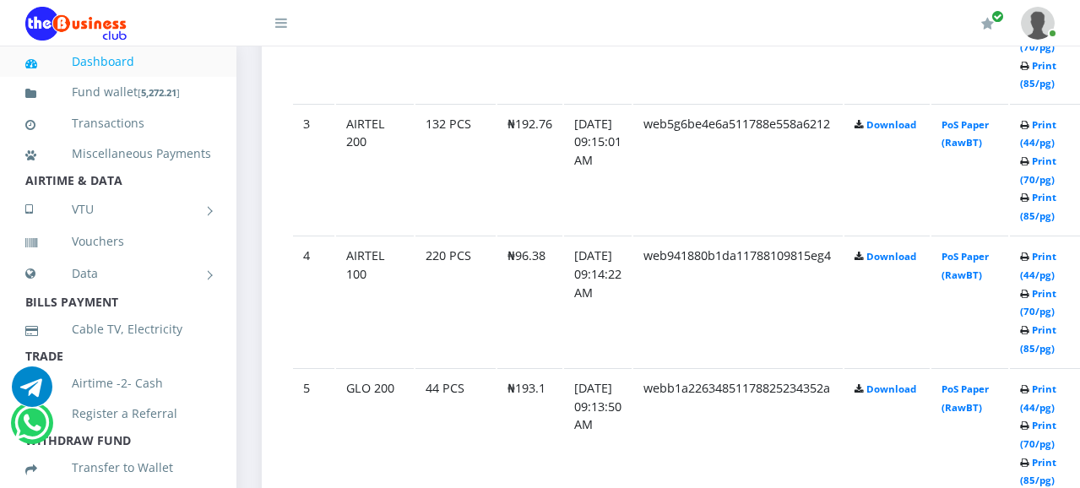
scroll to position [1313, 0]
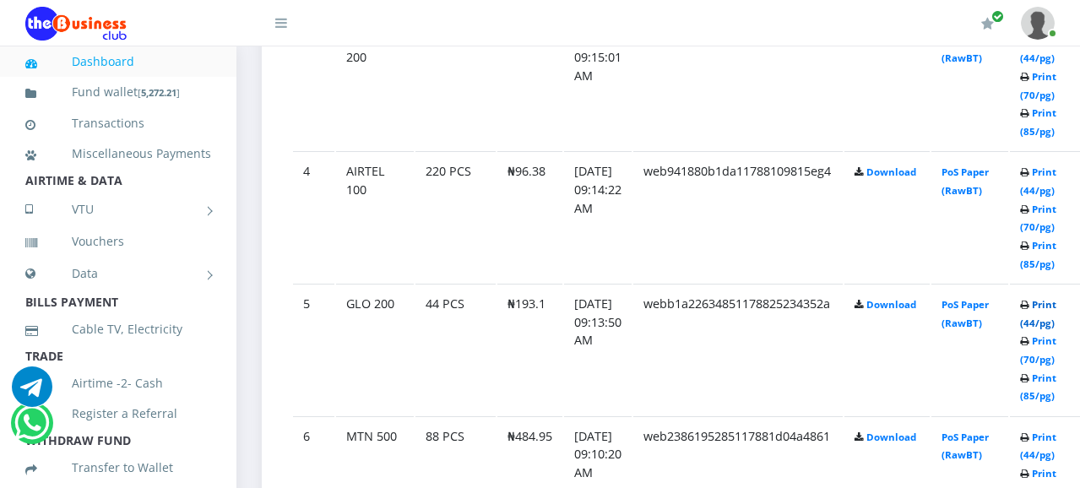
click at [1056, 298] on link "Print (44/pg)" at bounding box center [1038, 313] width 36 height 31
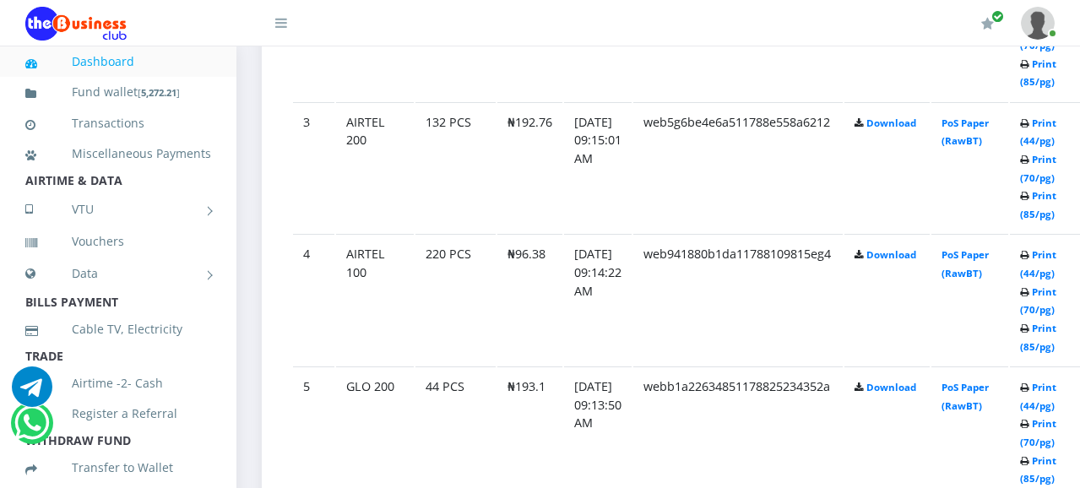
scroll to position [1267, 0]
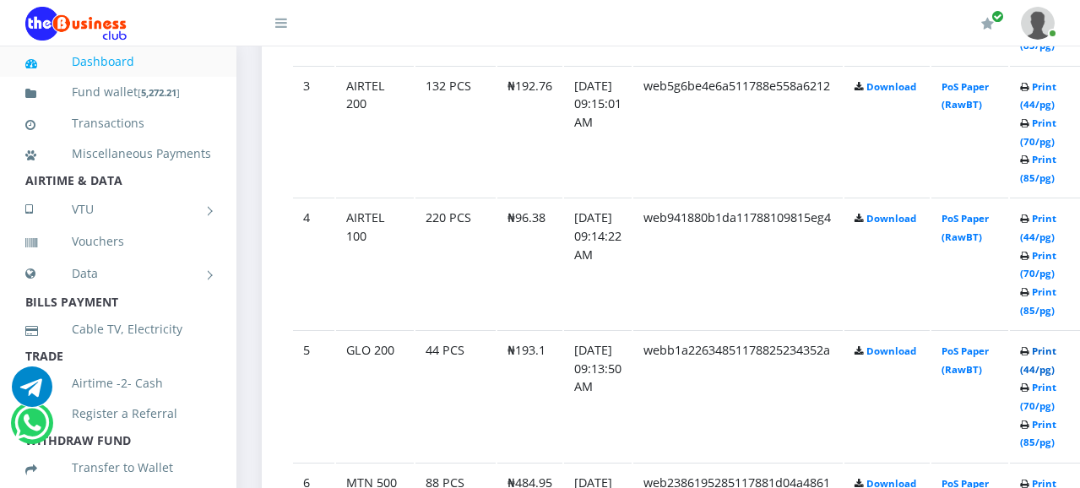
click at [1056, 345] on link "Print (44/pg)" at bounding box center [1038, 360] width 36 height 31
